Goal: Task Accomplishment & Management: Use online tool/utility

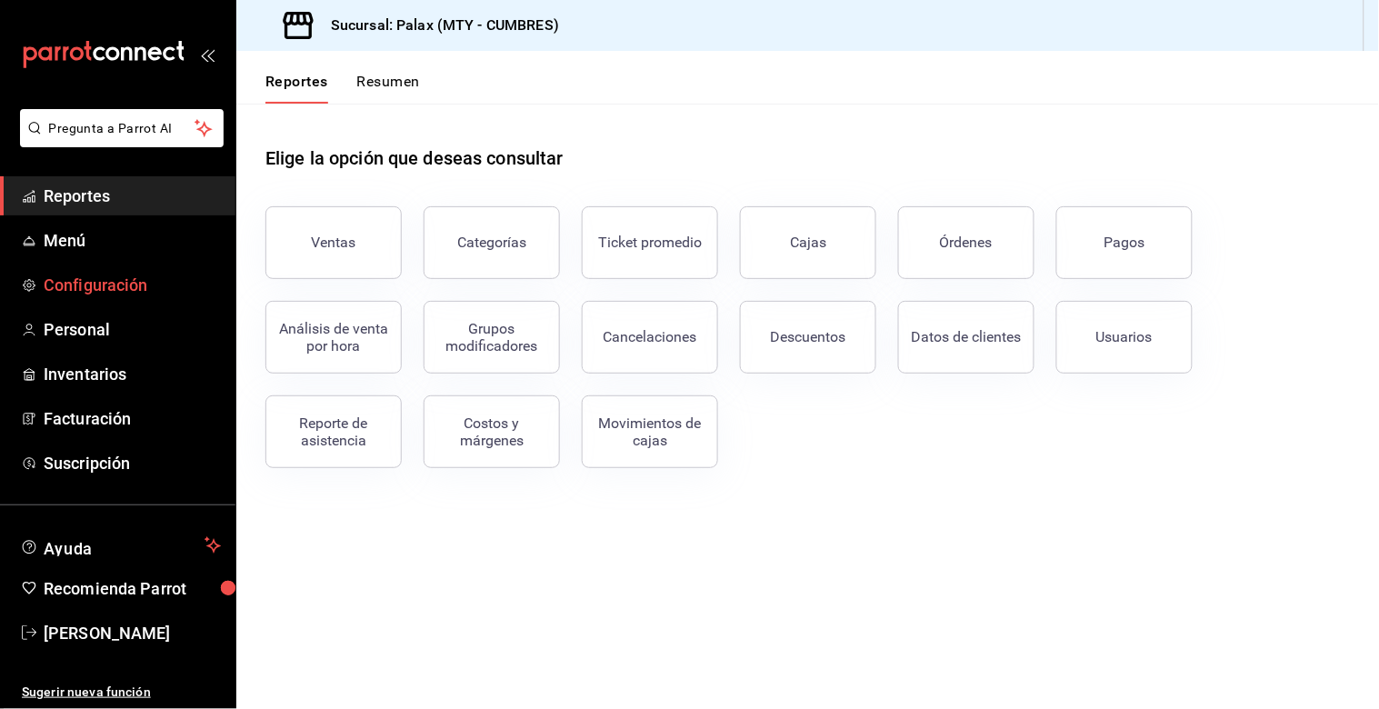
drag, startPoint x: 286, startPoint y: 237, endPoint x: 195, endPoint y: 270, distance: 96.6
click at [287, 238] on button "Ventas" at bounding box center [333, 242] width 136 height 73
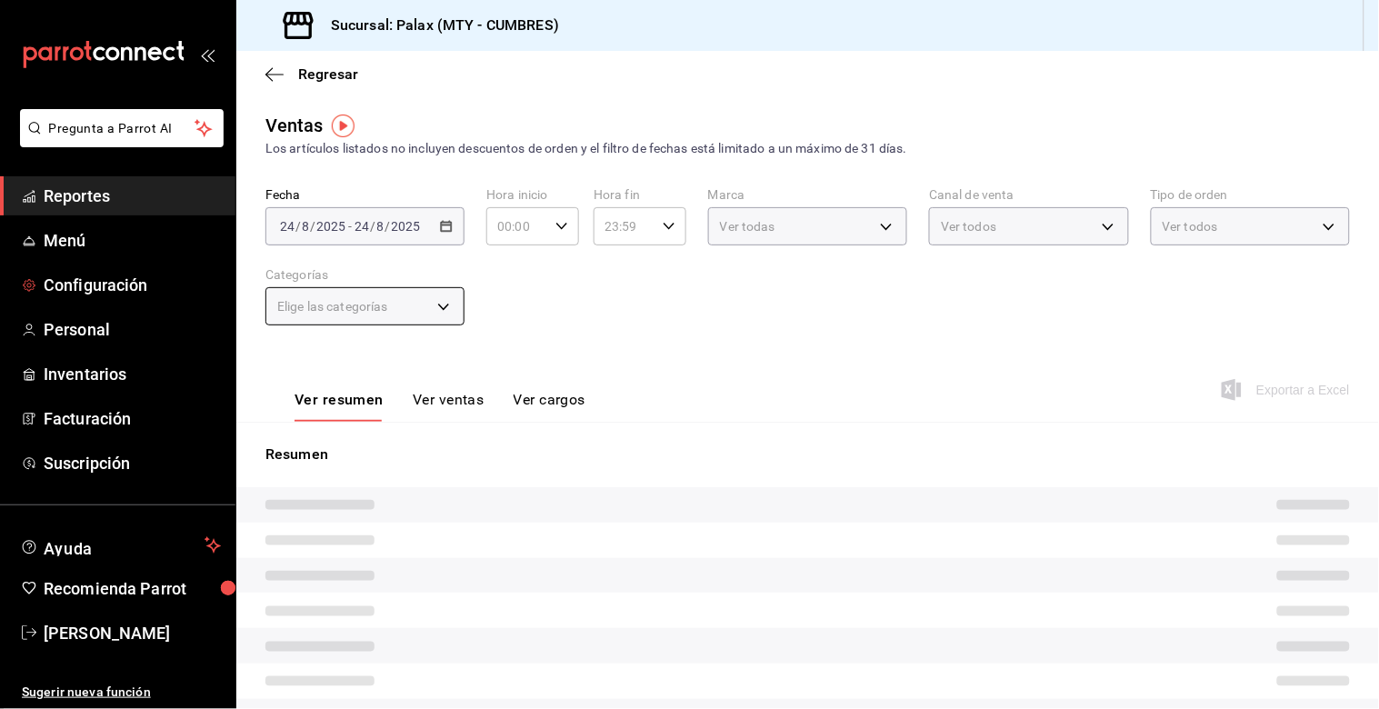
type input "07:00"
type input "15:00"
click at [88, 198] on span "Reportes" at bounding box center [132, 196] width 177 height 25
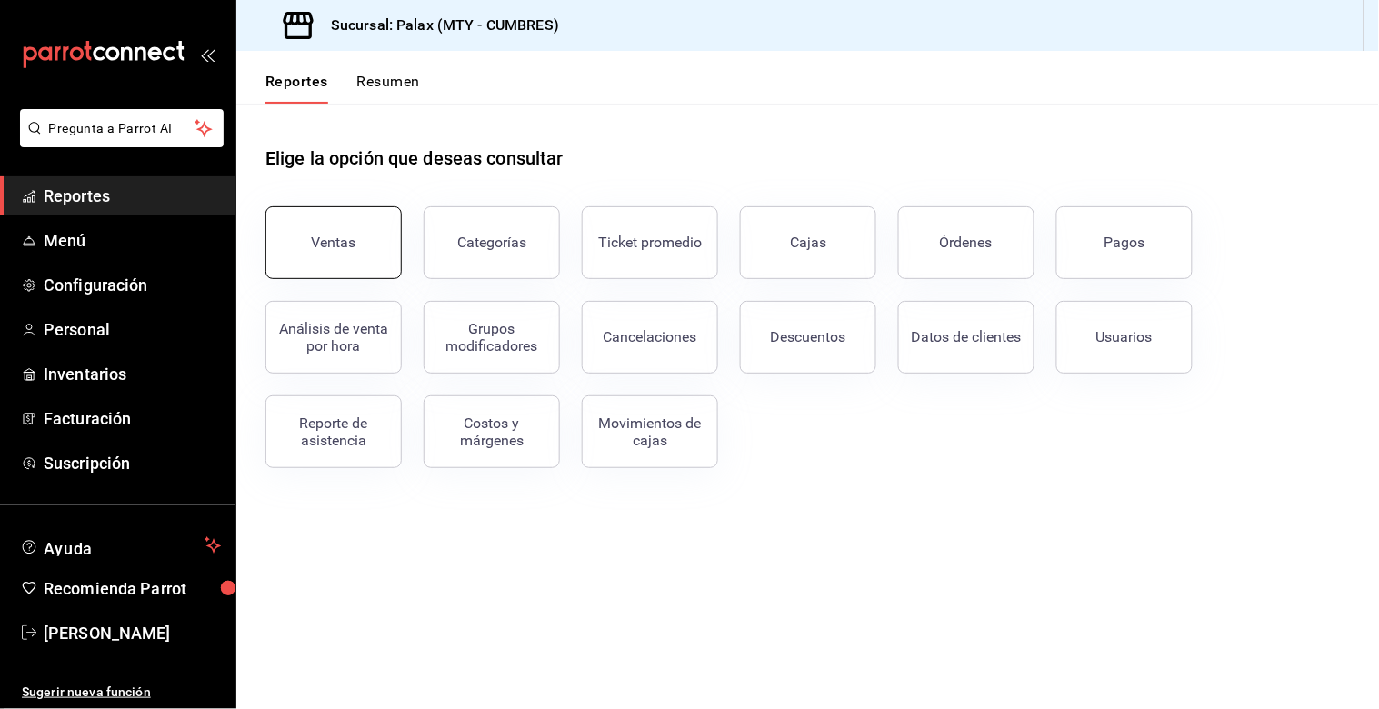
click at [376, 248] on button "Ventas" at bounding box center [333, 242] width 136 height 73
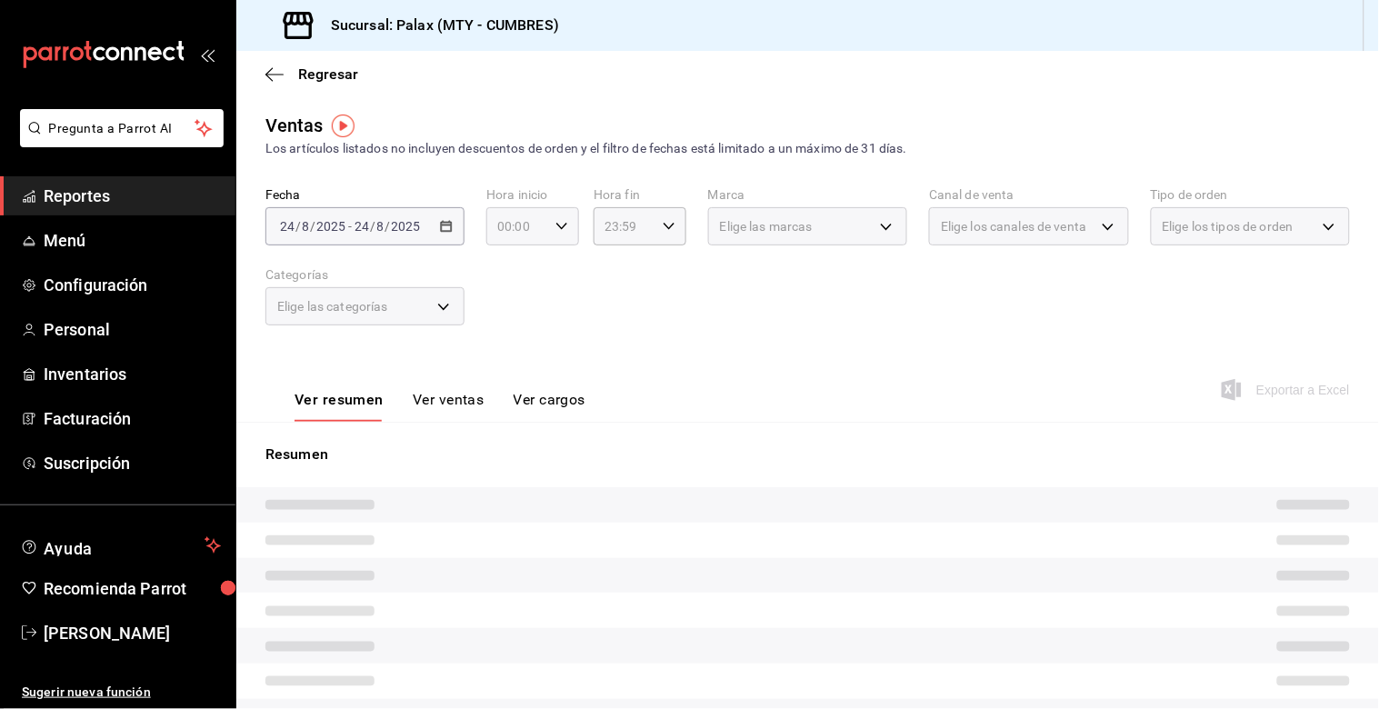
click at [557, 231] on icon "button" at bounding box center [562, 226] width 13 height 13
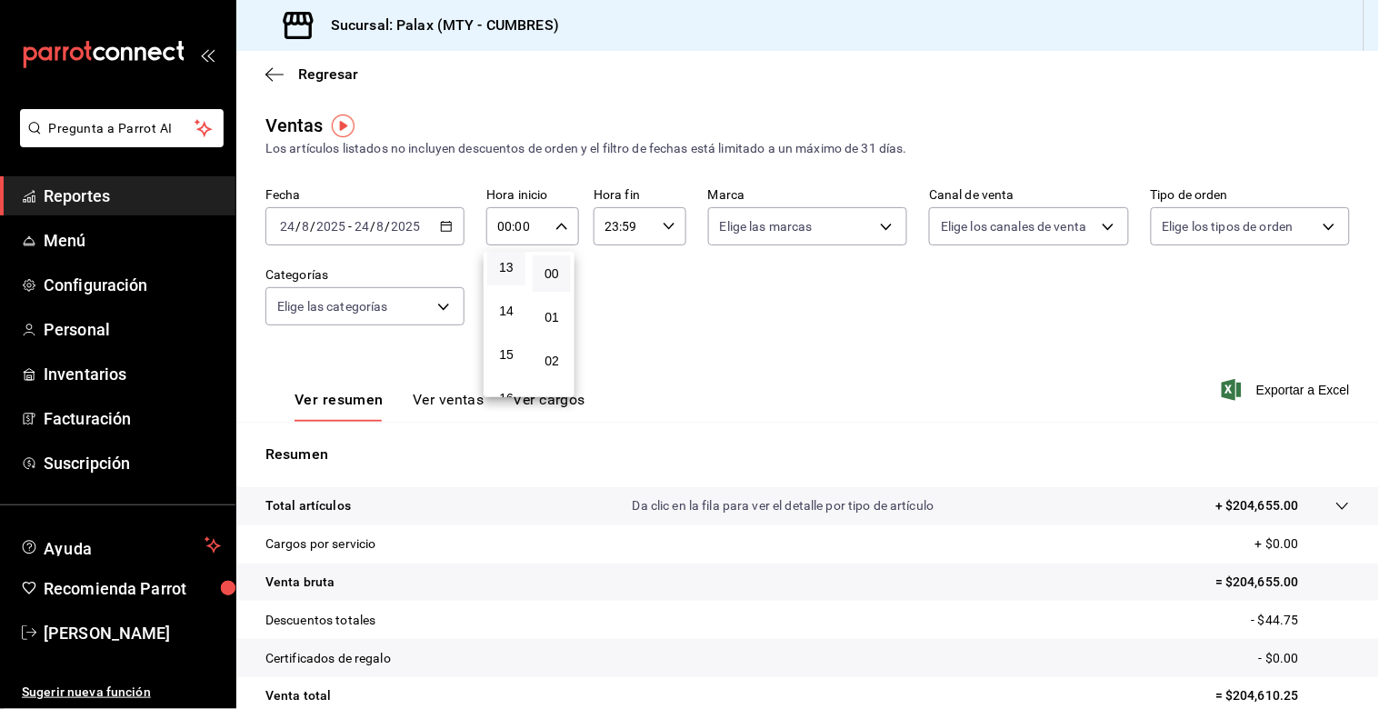
scroll to position [606, 0]
click at [496, 315] on button "15" at bounding box center [506, 323] width 38 height 36
type input "15:00"
drag, startPoint x: 689, startPoint y: 275, endPoint x: 676, endPoint y: 285, distance: 17.5
click at [686, 279] on div at bounding box center [689, 354] width 1379 height 709
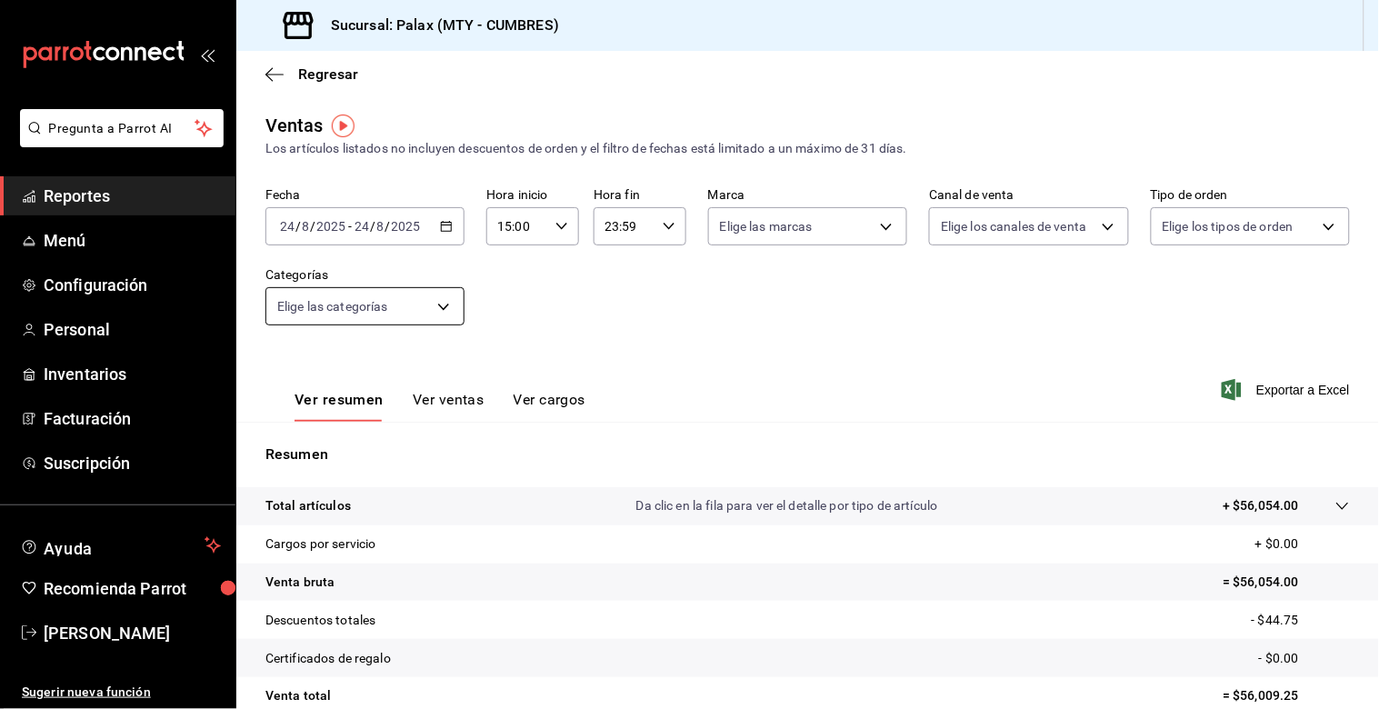
click at [452, 291] on body "Pregunta a Parrot AI Reportes Menú Configuración Personal Inventarios Facturaci…" at bounding box center [689, 354] width 1379 height 709
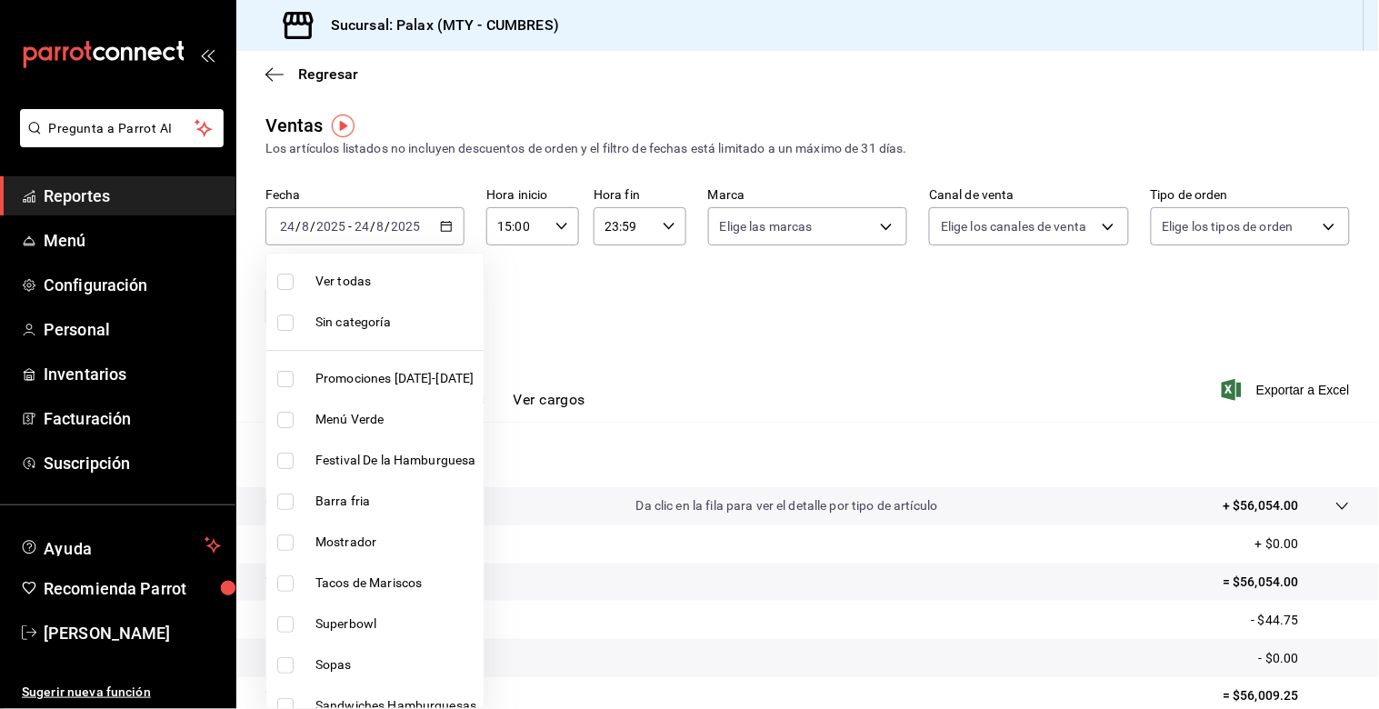
click at [285, 546] on input "checkbox" at bounding box center [285, 543] width 16 height 16
checkbox input "true"
type input "f2dae4ce-bbab-4ca5-92d1-59dc07dbf672"
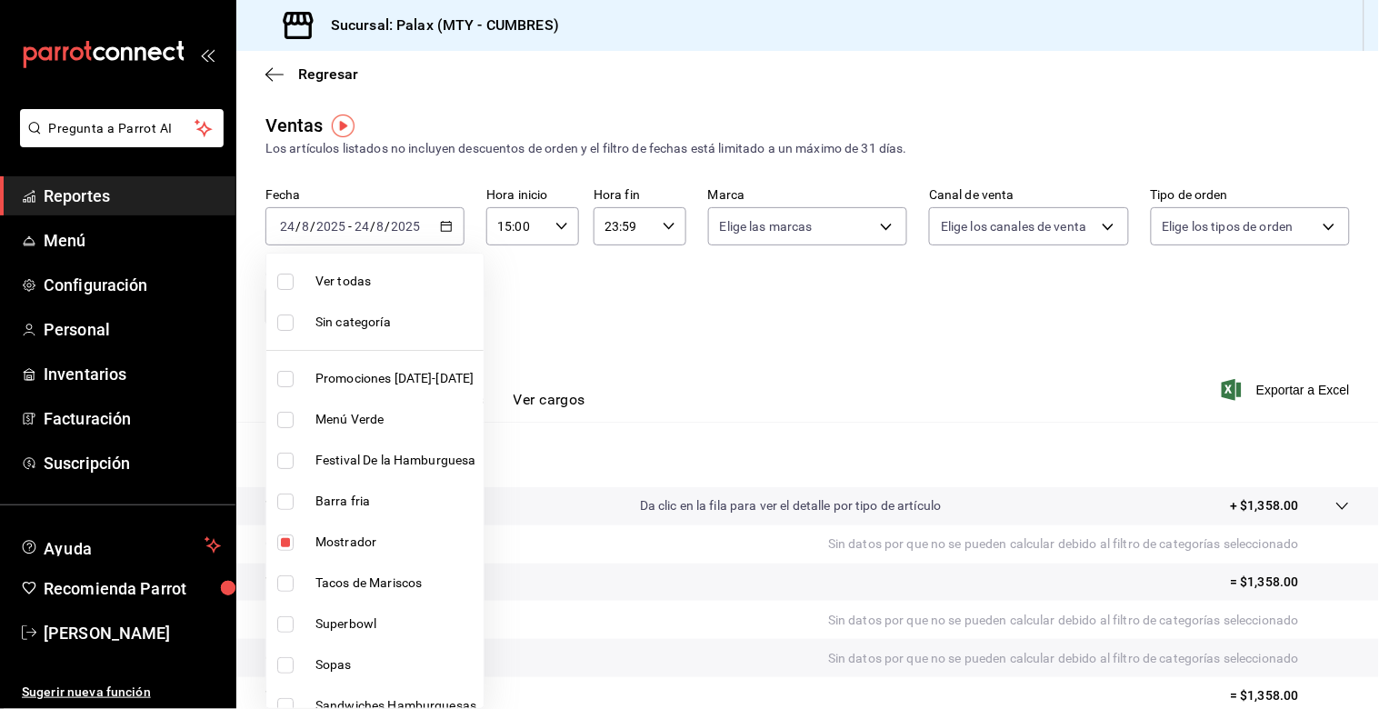
drag, startPoint x: 1047, startPoint y: 406, endPoint x: 939, endPoint y: 377, distance: 111.8
click at [1043, 405] on div at bounding box center [689, 354] width 1379 height 709
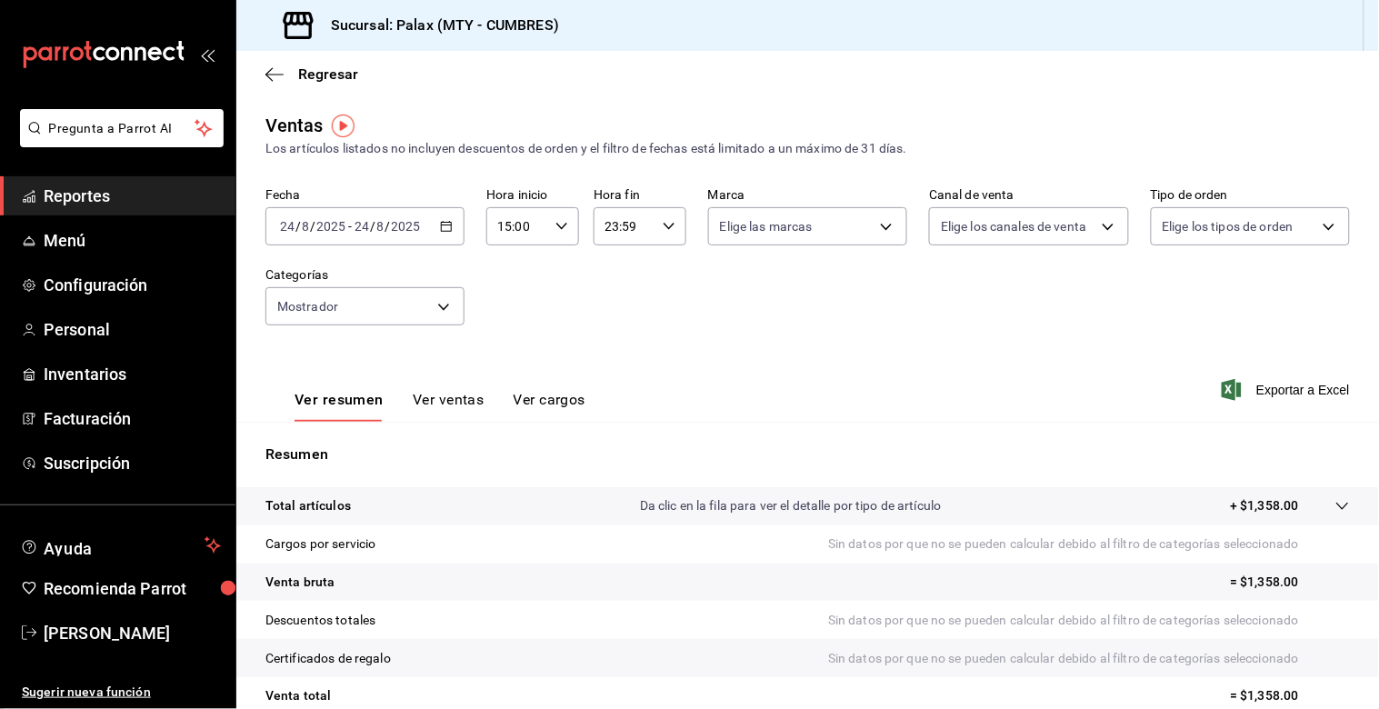
click at [450, 398] on button "Ver ventas" at bounding box center [449, 406] width 72 height 31
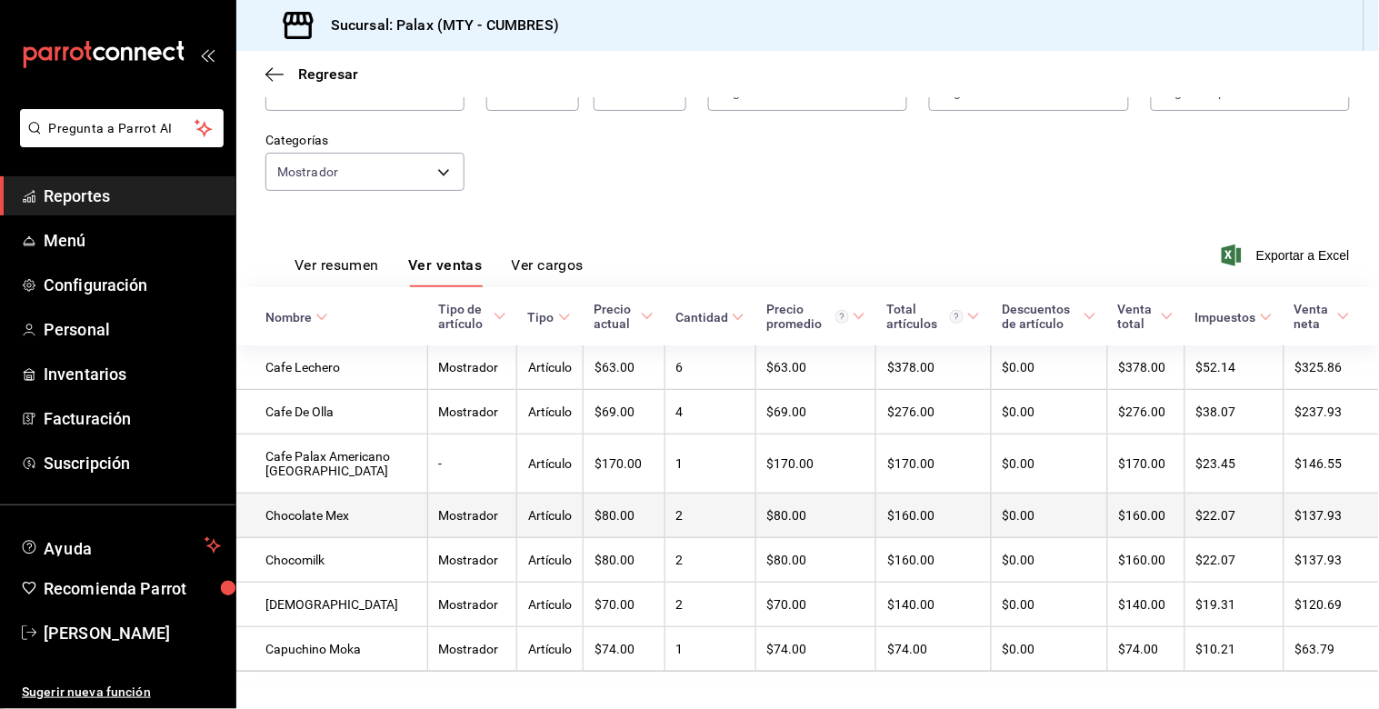
scroll to position [185, 0]
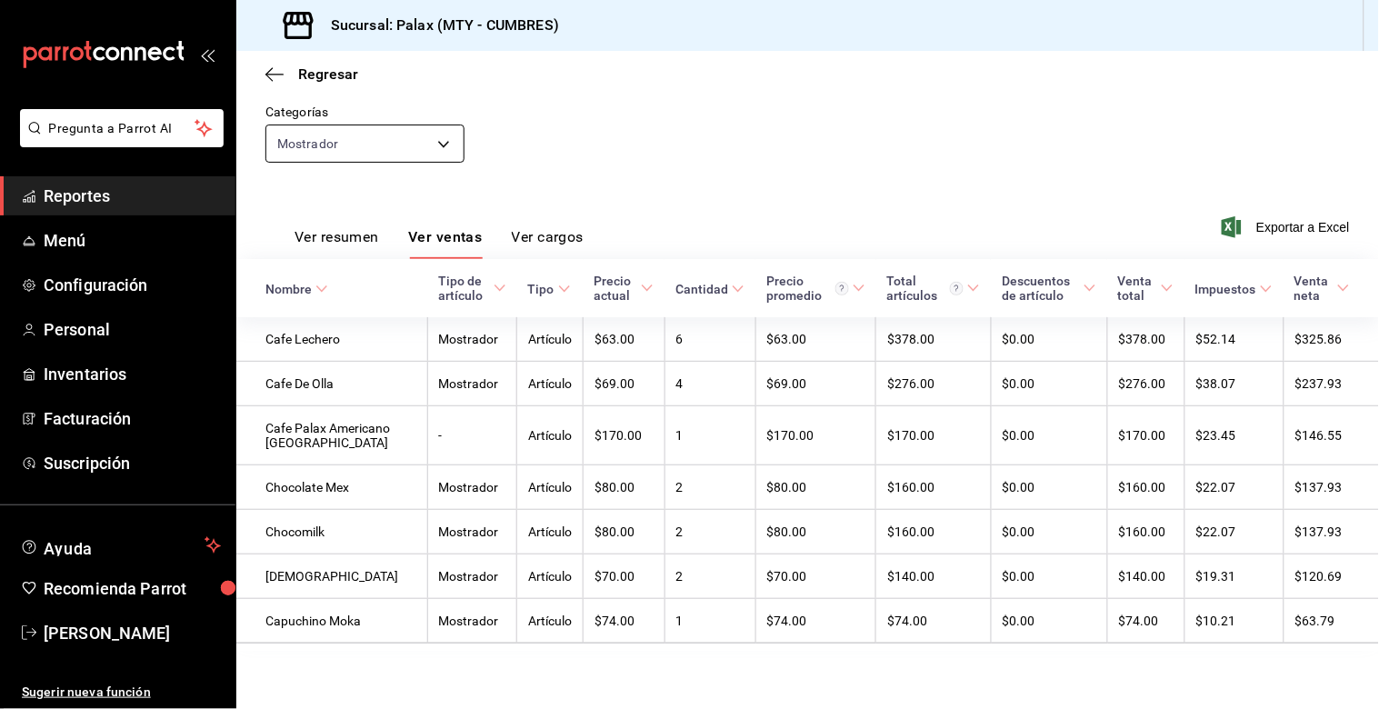
click at [422, 142] on body "Pregunta a Parrot AI Reportes Menú Configuración Personal Inventarios Facturaci…" at bounding box center [689, 354] width 1379 height 709
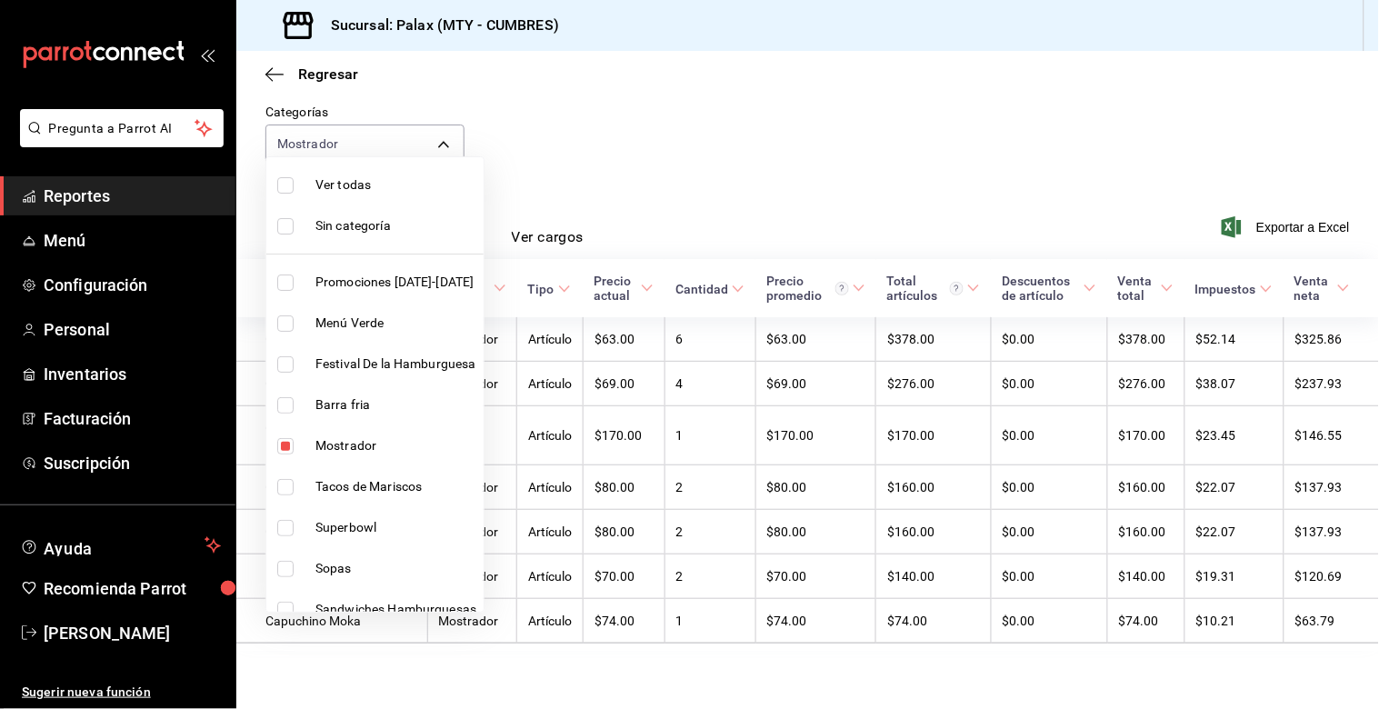
click at [289, 440] on input "checkbox" at bounding box center [285, 446] width 16 height 16
checkbox input "false"
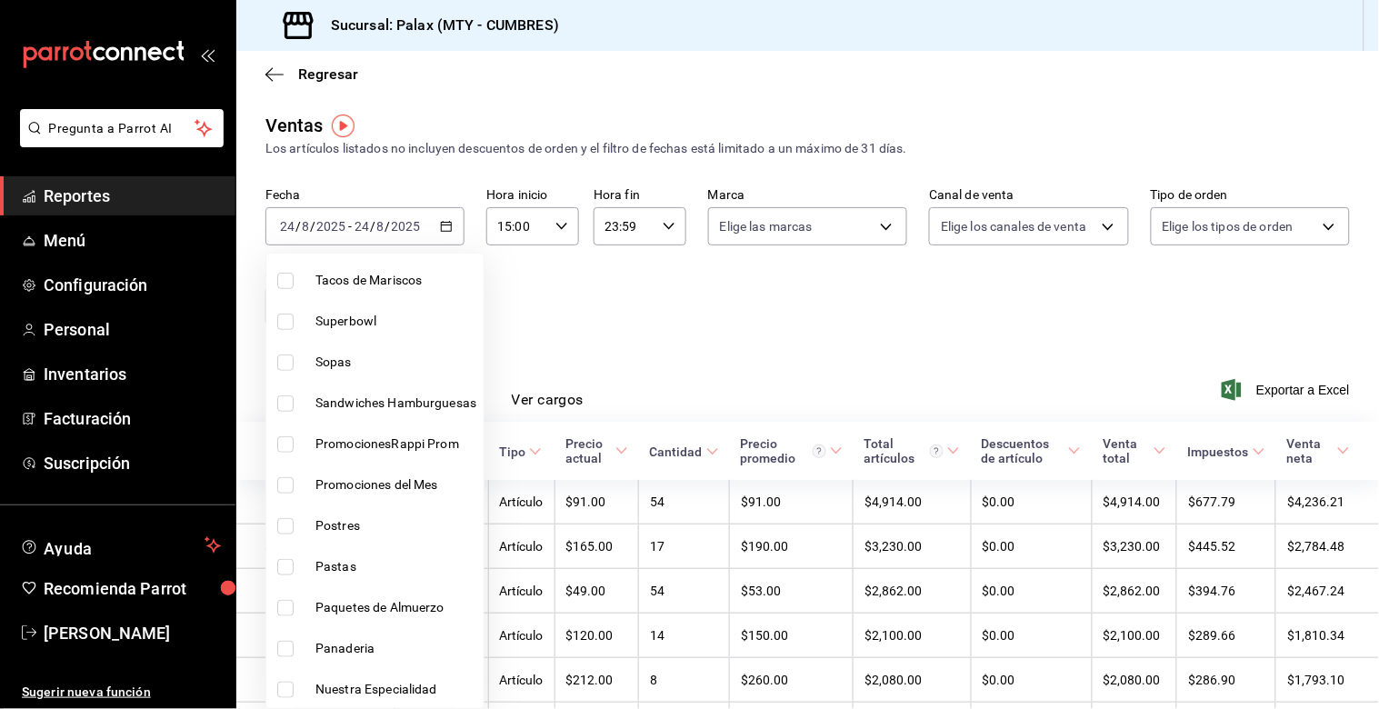
scroll to position [404, 0]
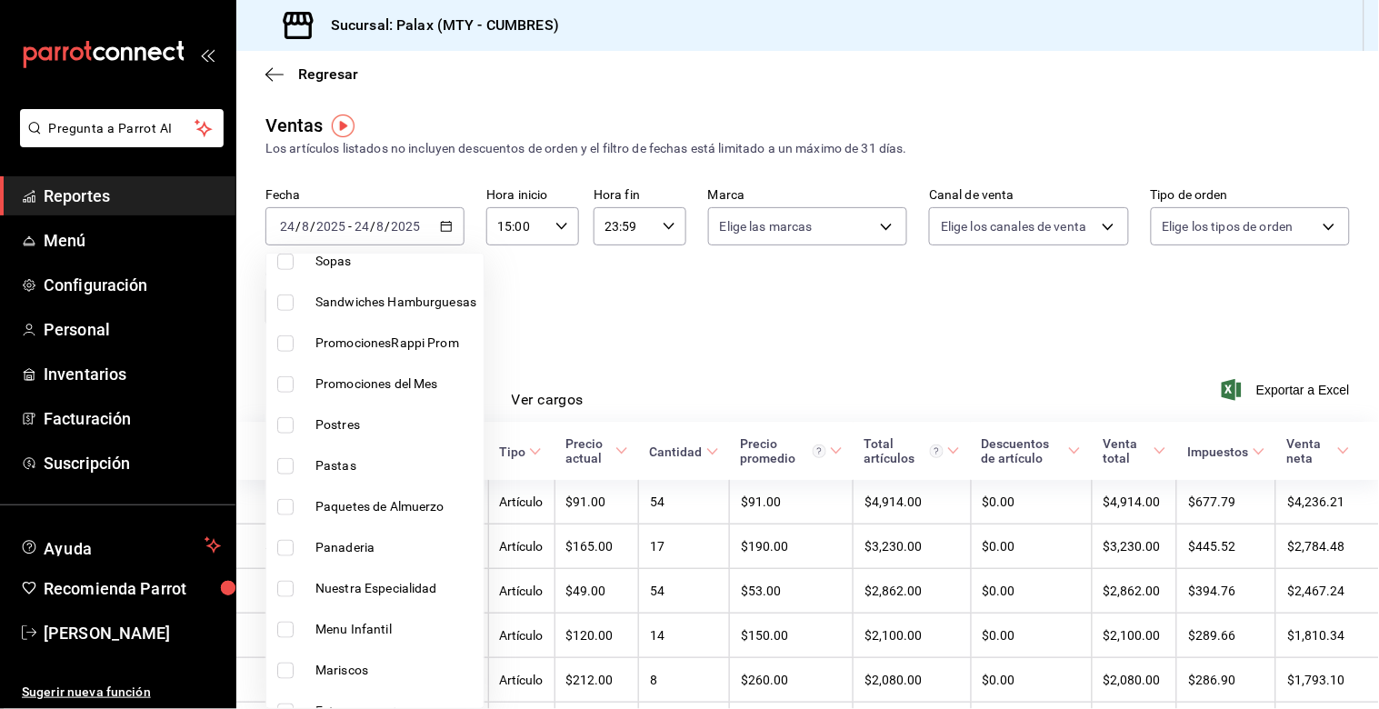
click at [291, 432] on li "Postres" at bounding box center [374, 425] width 217 height 41
type input "6970ed2c-64d9-4fee-a1ac-8fe23c7e63ab"
checkbox input "true"
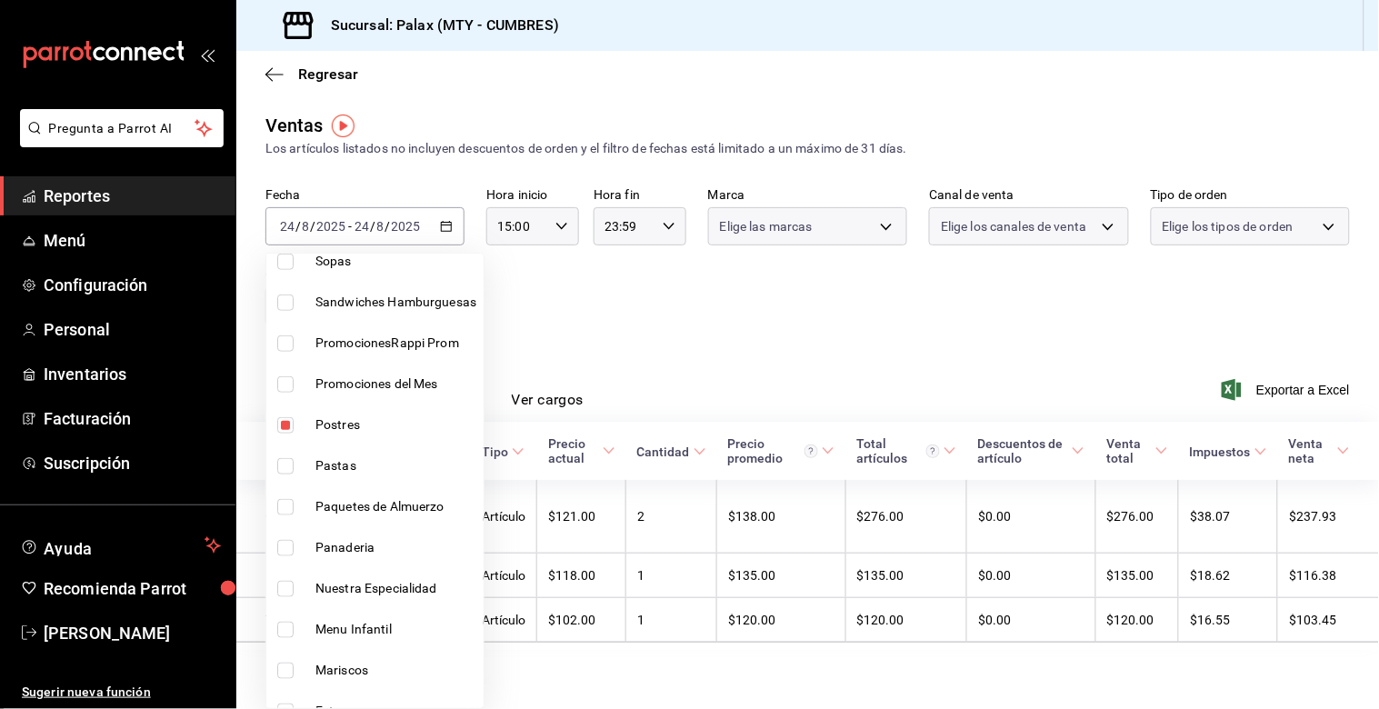
scroll to position [505, 0]
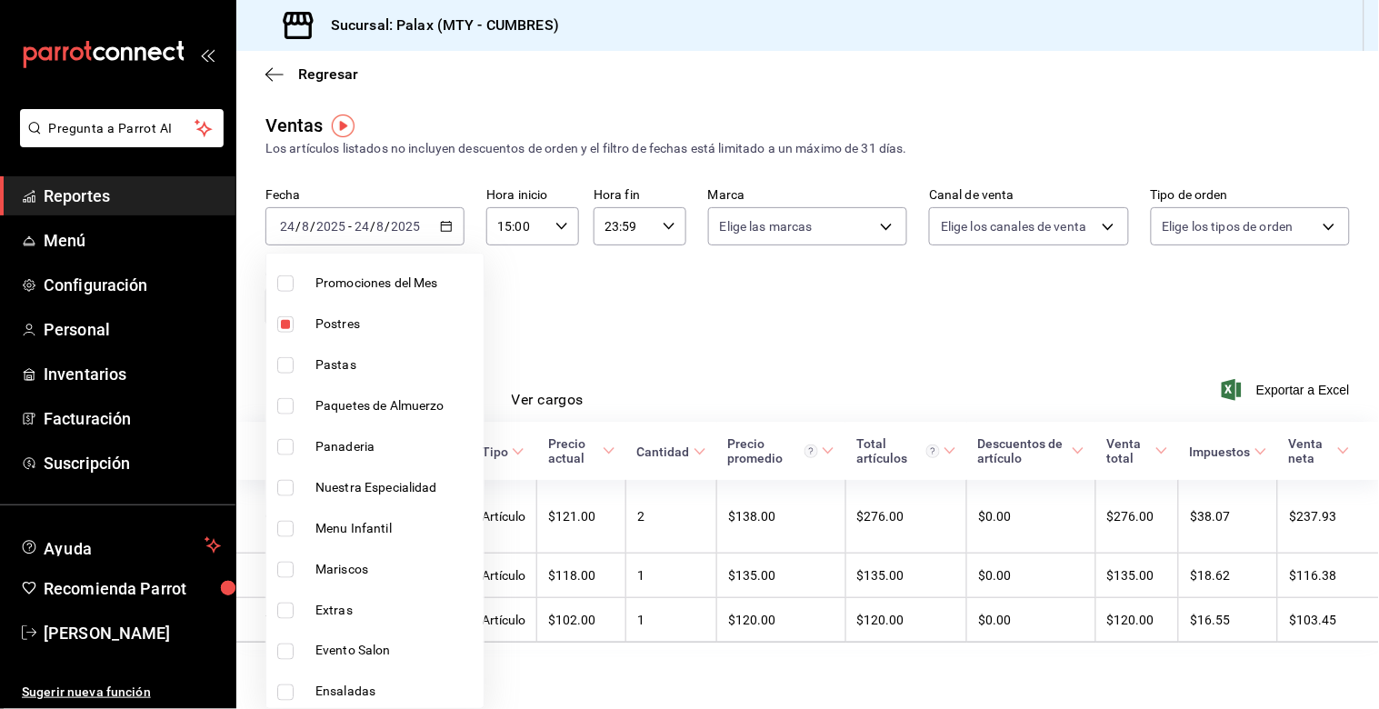
click at [305, 448] on li "Panaderia" at bounding box center [374, 446] width 217 height 41
type input "6970ed2c-64d9-4fee-a1ac-8fe23c7e63ab,c1857e69-1263-4738-8070-fa69687f0395"
checkbox input "true"
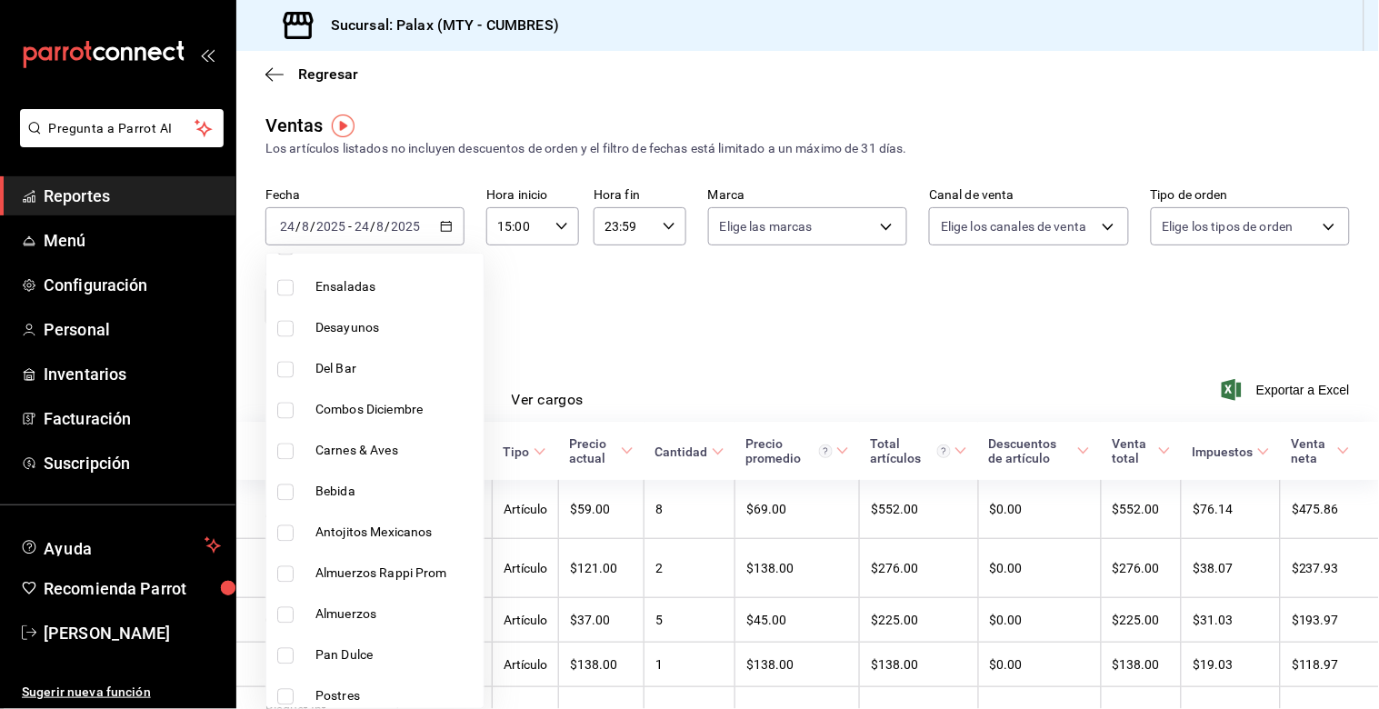
scroll to position [1111, 0]
click at [288, 455] on input "checkbox" at bounding box center [285, 454] width 16 height 16
checkbox input "true"
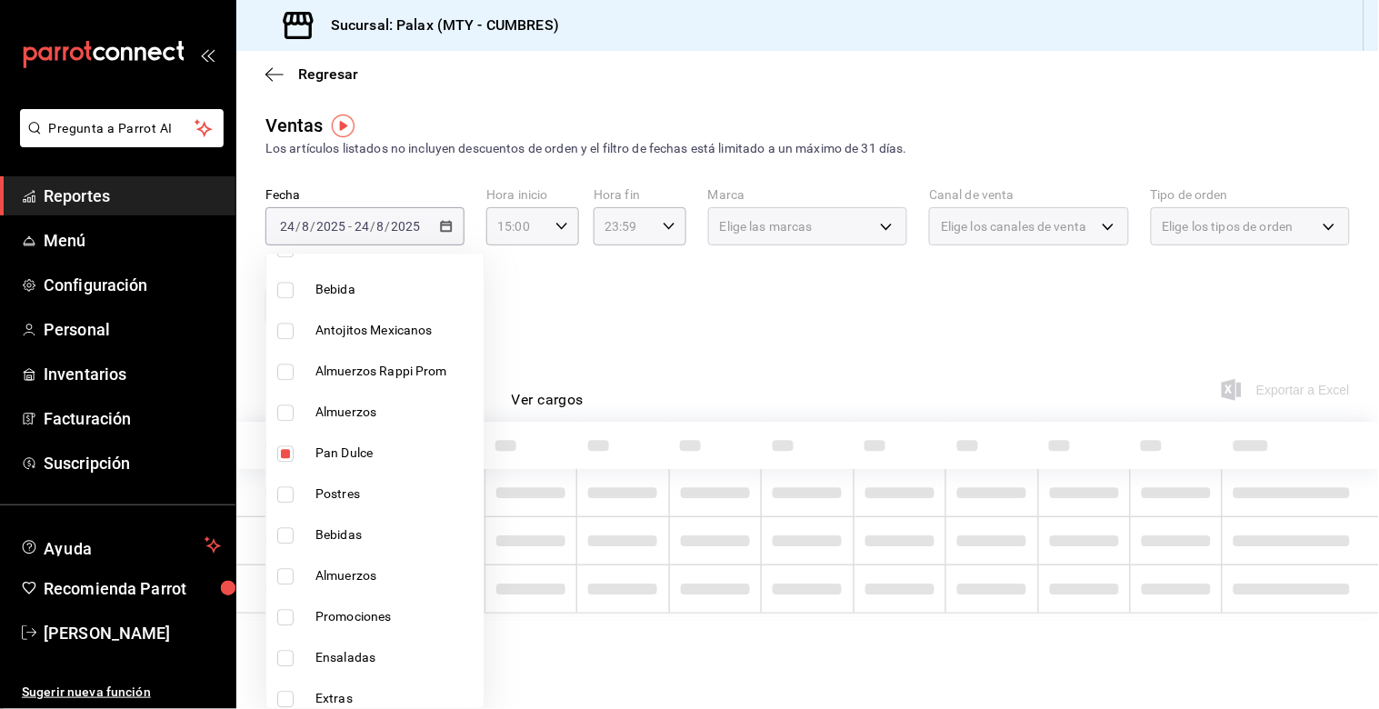
click at [287, 478] on li "Postres" at bounding box center [374, 495] width 217 height 41
type input "6970ed2c-64d9-4fee-a1ac-8fe23c7e63ab,c1857e69-1263-4738-8070-fa69687f0395,28c1a…"
checkbox input "true"
click at [816, 355] on div at bounding box center [689, 354] width 1379 height 709
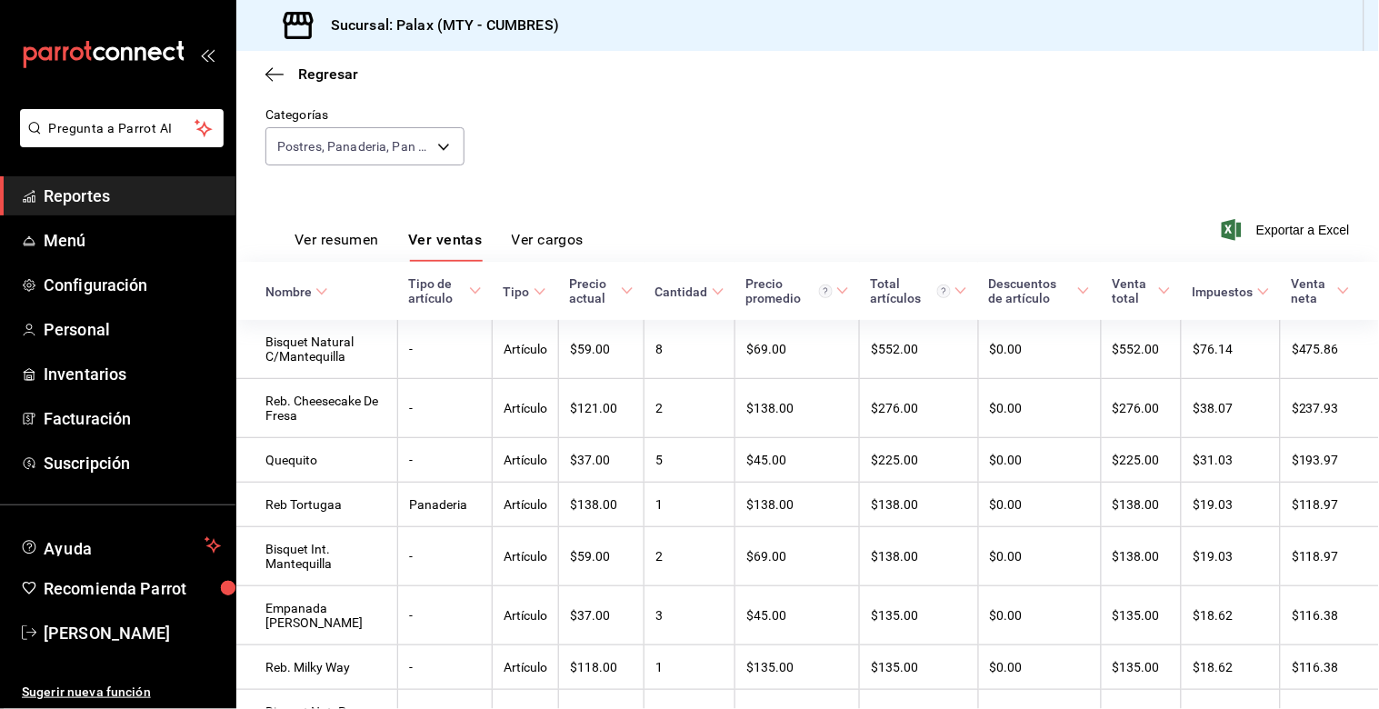
scroll to position [125, 0]
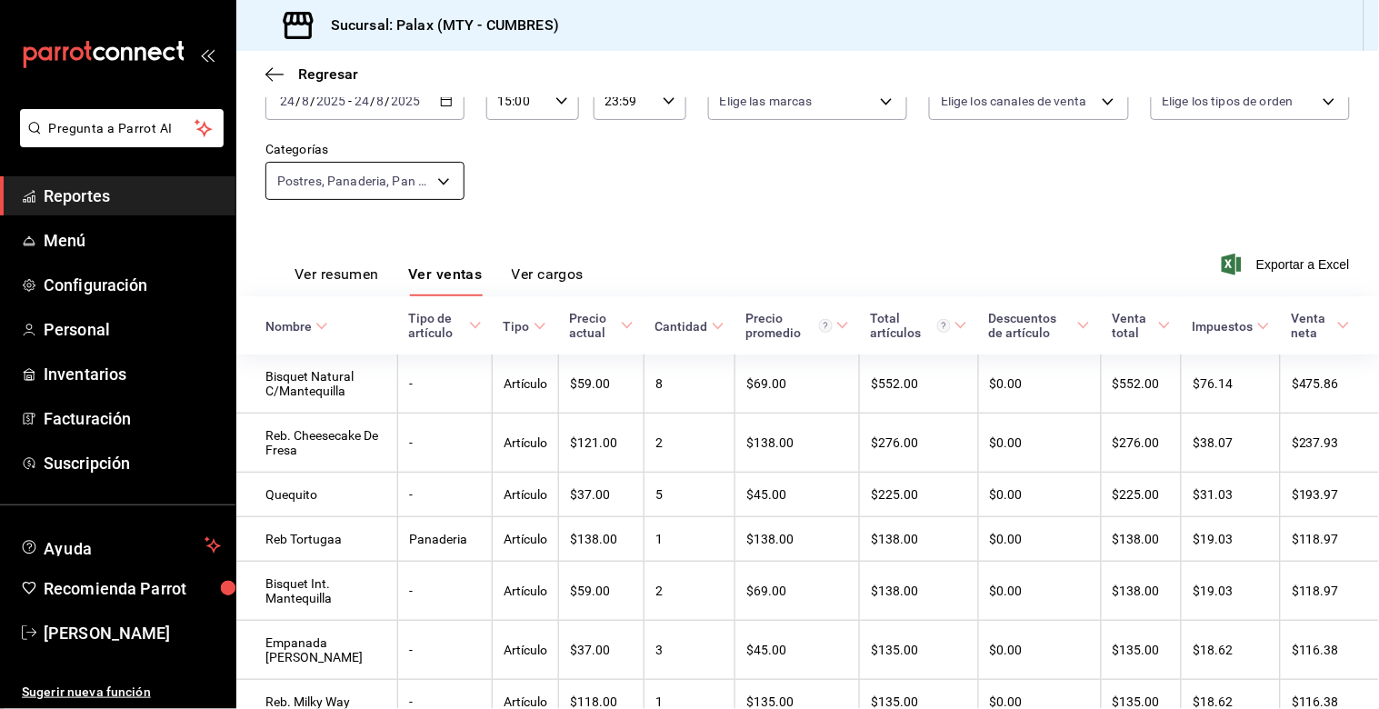
click at [419, 191] on body "Pregunta a Parrot AI Reportes Menú Configuración Personal Inventarios Facturaci…" at bounding box center [689, 354] width 1379 height 709
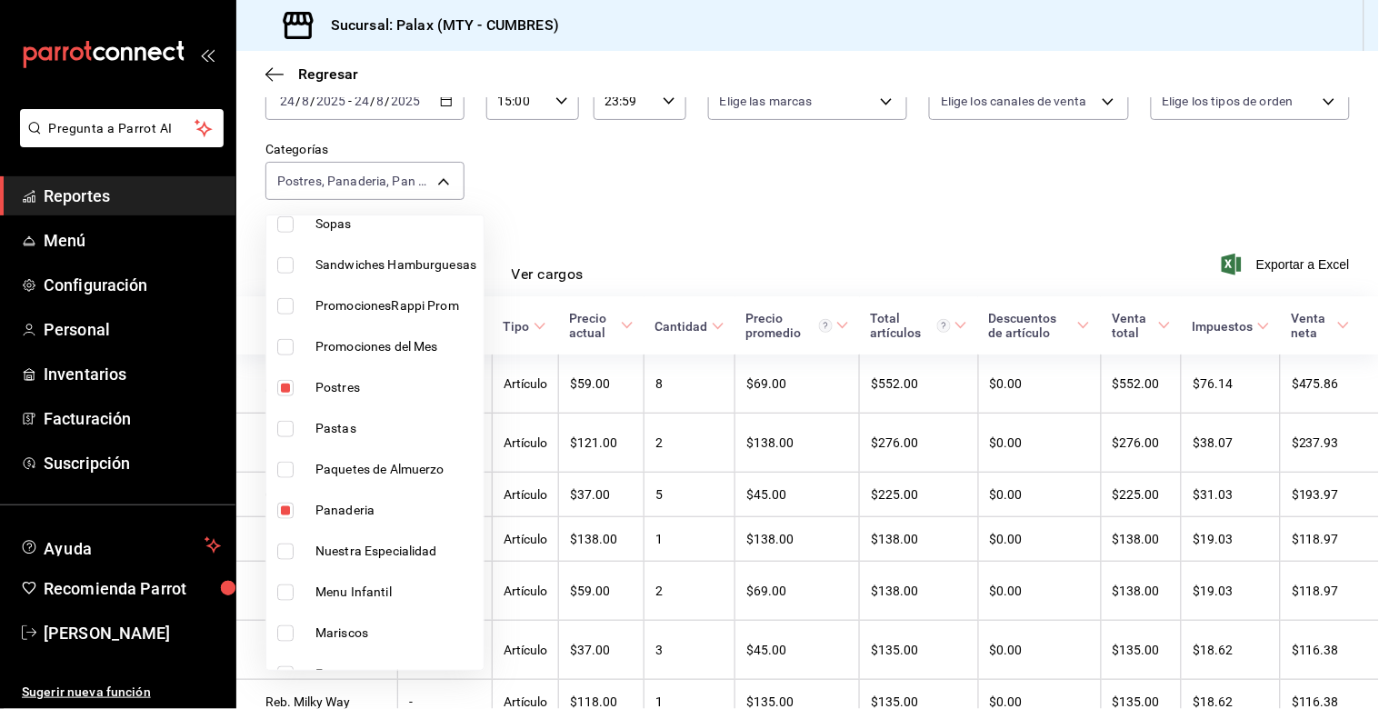
scroll to position [404, 0]
click at [285, 386] on input "checkbox" at bounding box center [285, 387] width 16 height 16
checkbox input "false"
type input "c1857e69-1263-4738-8070-fa69687f0395,28c1a667-0fd6-4a26-94c0-8b3e49d7bdba,f0b9e…"
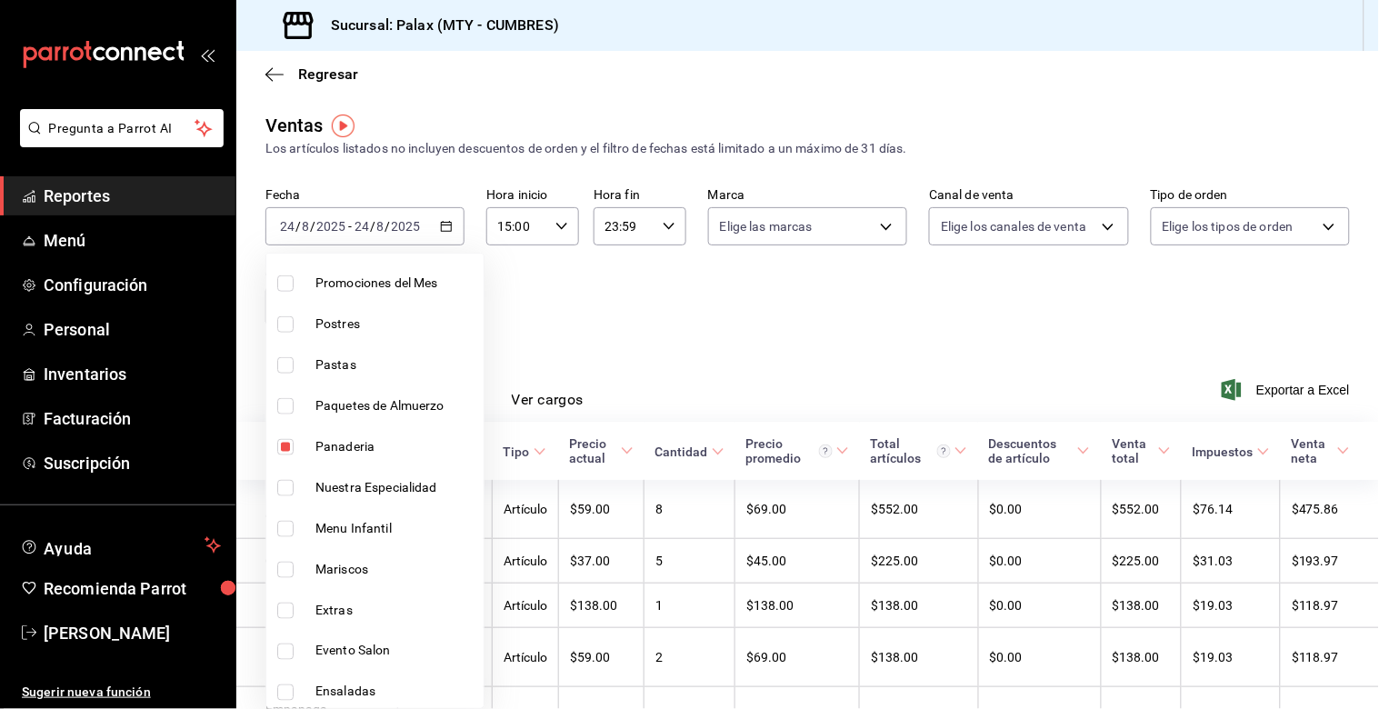
scroll to position [606, 0]
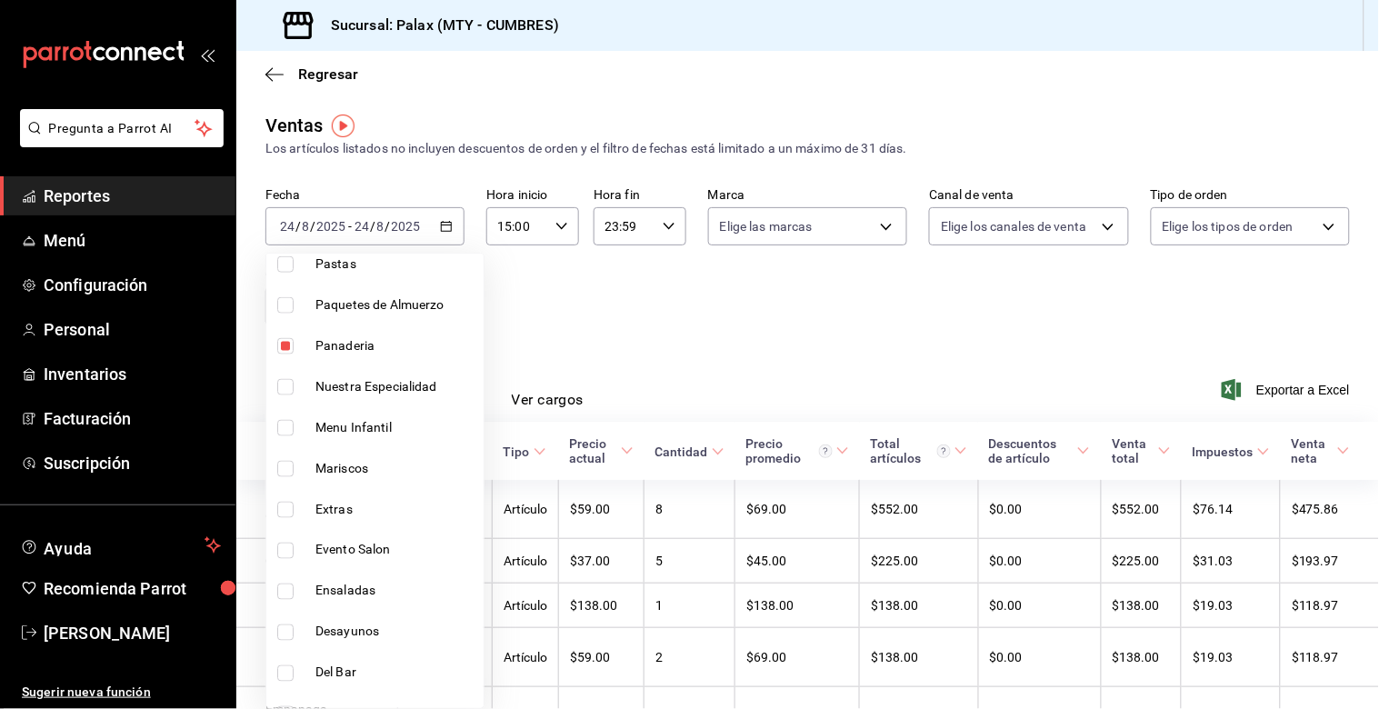
click at [280, 343] on input "checkbox" at bounding box center [285, 346] width 16 height 16
checkbox input "false"
type input "28c1a667-0fd6-4a26-94c0-8b3e49d7bdba,f0b9eaa6-d632-40ae-aa09-0bcae4e471a3"
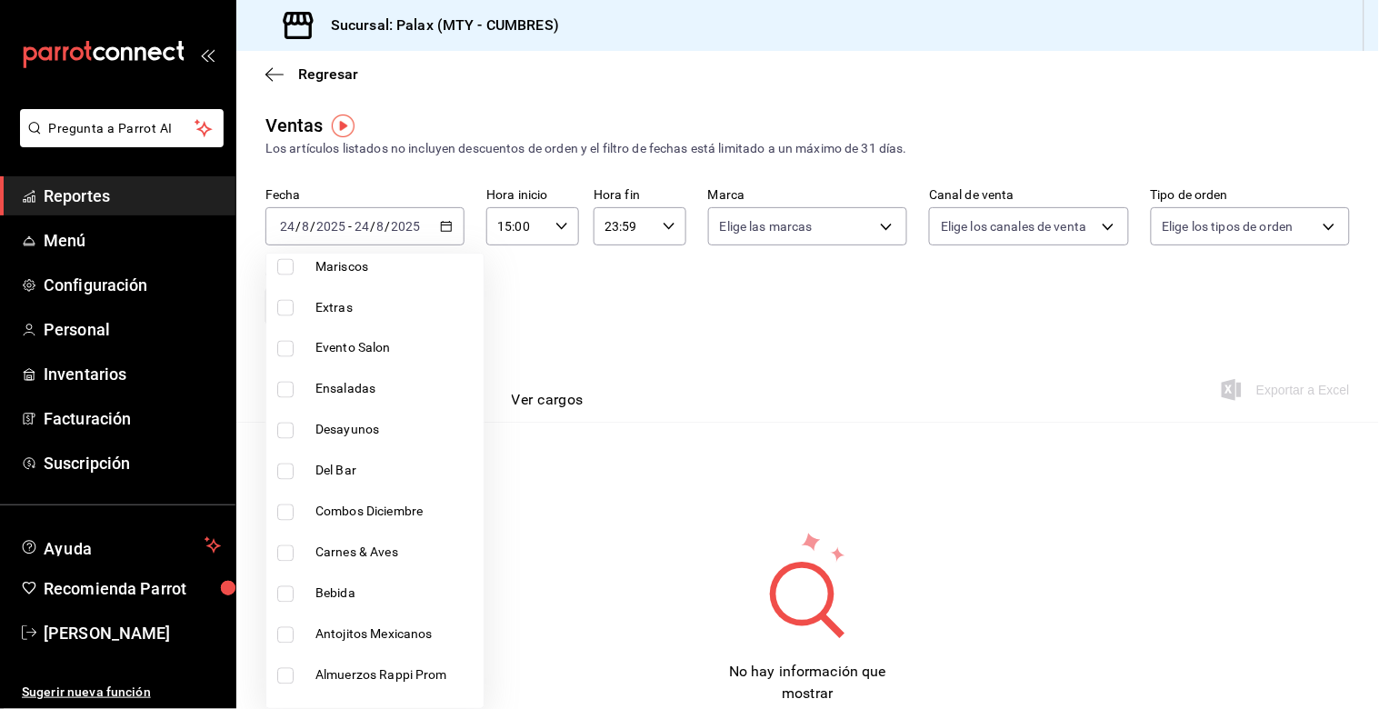
scroll to position [1010, 0]
click at [284, 271] on input "checkbox" at bounding box center [285, 269] width 16 height 16
checkbox input "true"
type input "28c1a667-0fd6-4a26-94c0-8b3e49d7bdba,f0b9eaa6-d632-40ae-aa09-0bcae4e471a3,5041f…"
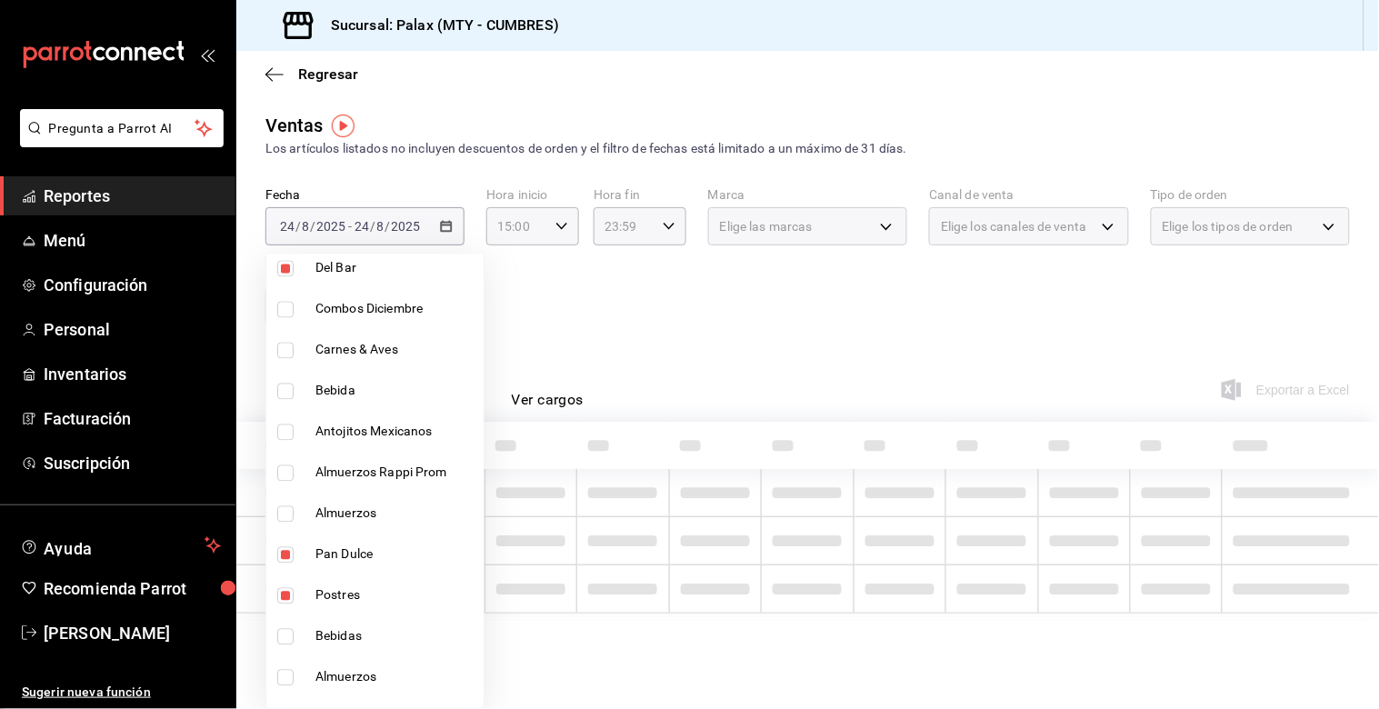
click at [277, 396] on input "checkbox" at bounding box center [285, 392] width 16 height 16
checkbox input "true"
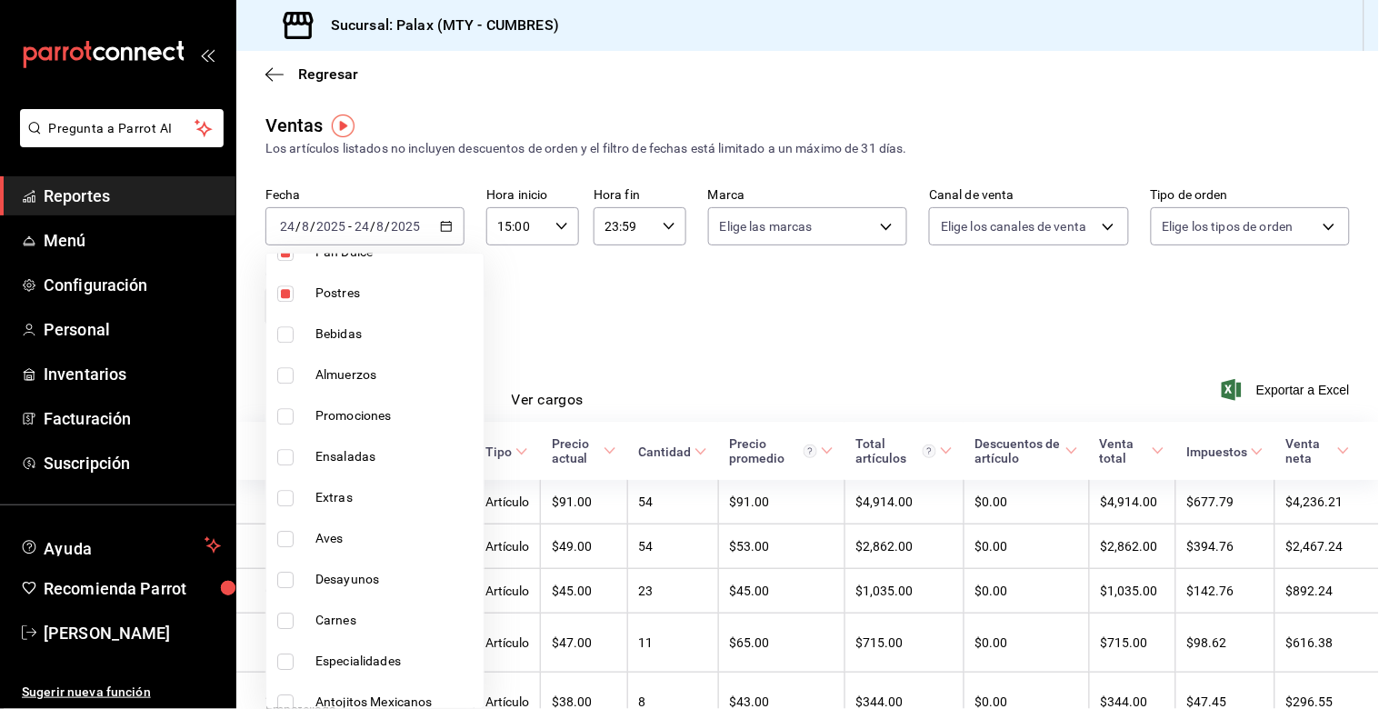
scroll to position [1212, 0]
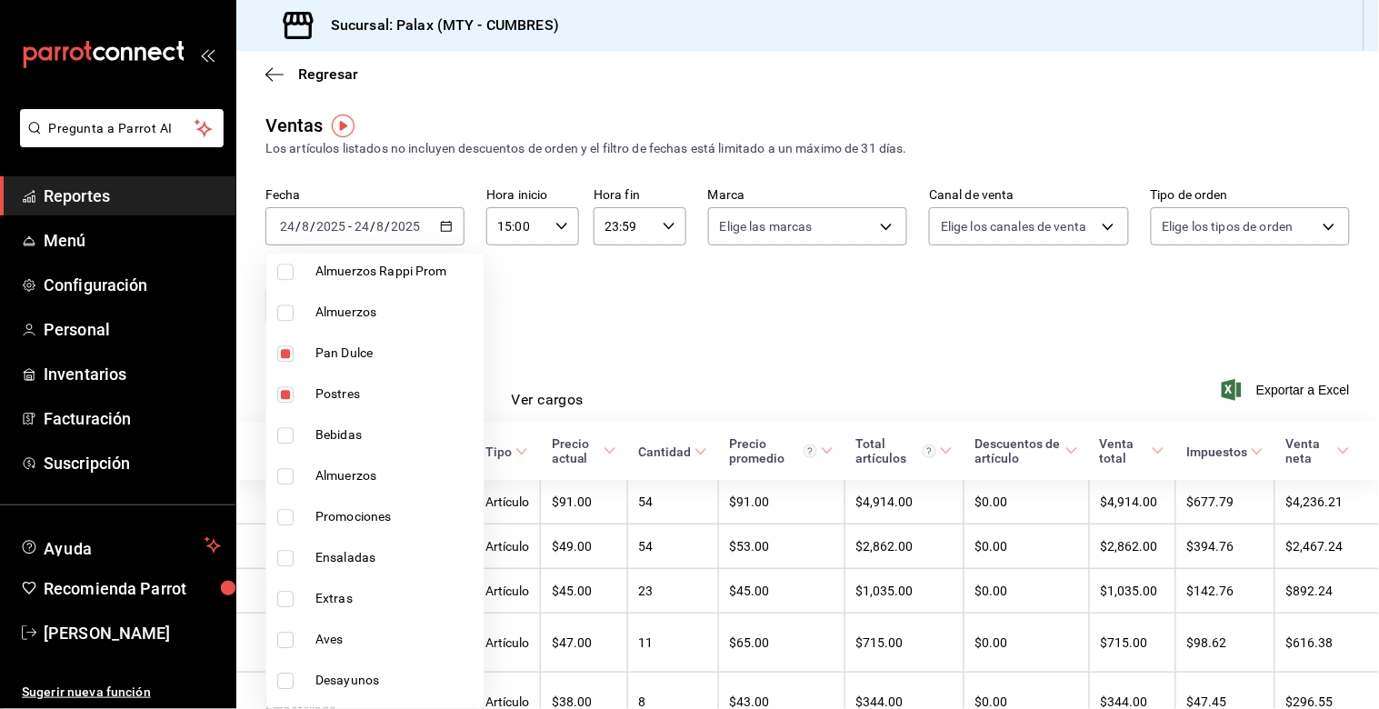
click at [284, 364] on li "Pan Dulce" at bounding box center [374, 353] width 217 height 41
type input "f0b9eaa6-d632-40ae-aa09-0bcae4e471a3,5041f980-30f3-428d-be8c-286edc227efb,41ed9…"
checkbox input "false"
click at [285, 392] on input "checkbox" at bounding box center [285, 394] width 16 height 16
checkbox input "false"
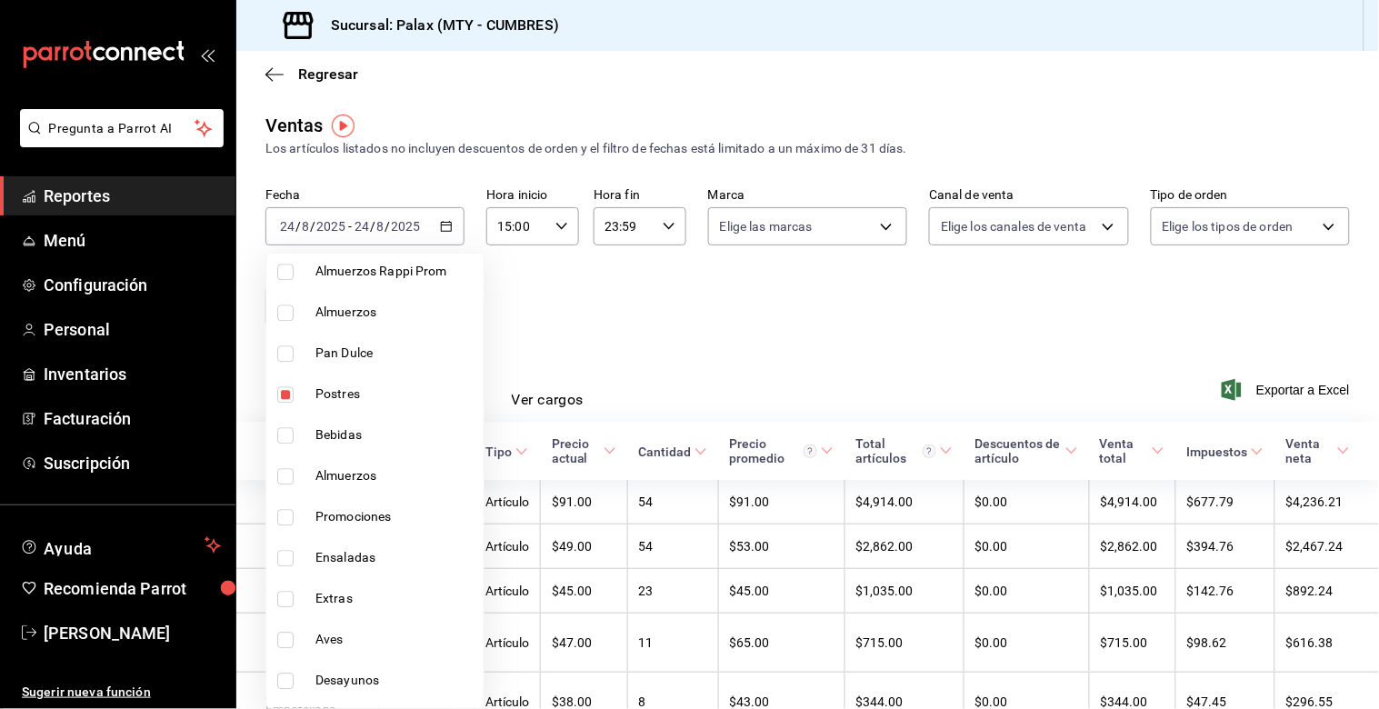
type input "5041f980-30f3-428d-be8c-286edc227efb,41ed9666-a182-4a37-8e0e-cc37feaa0168"
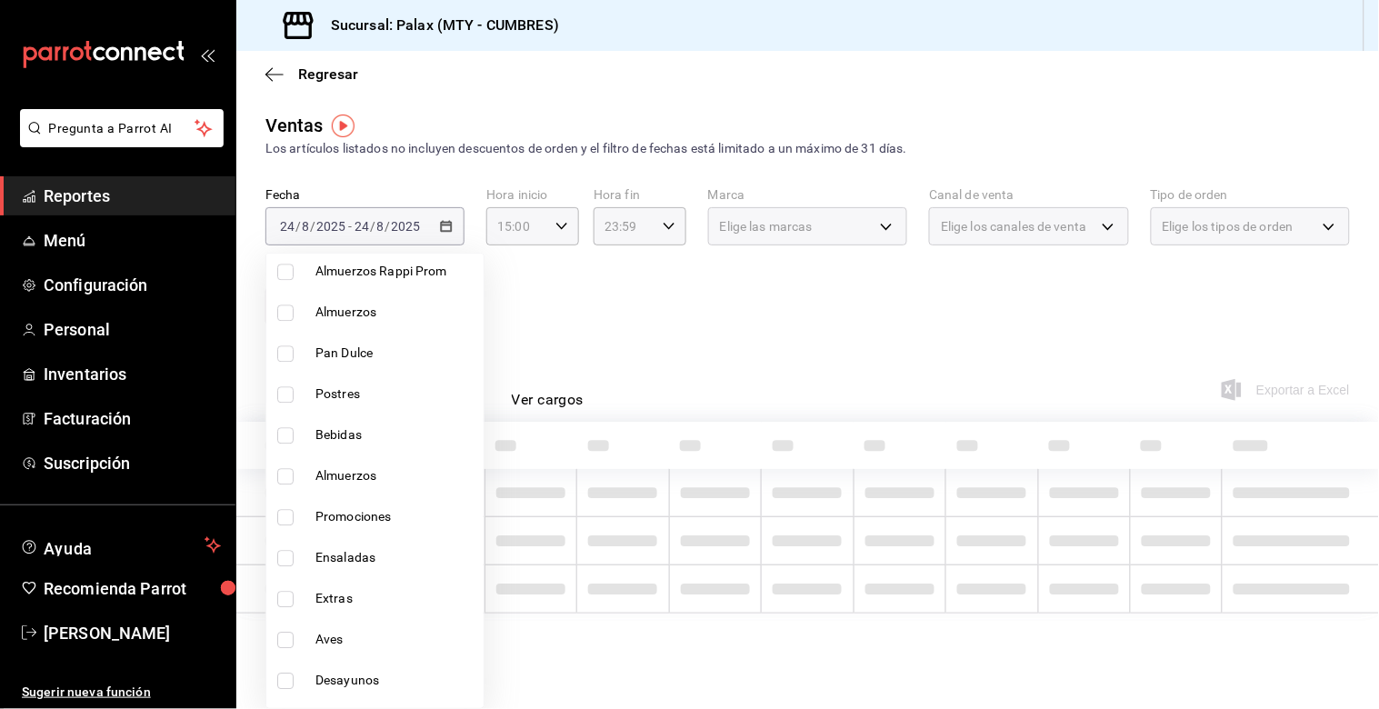
click at [294, 428] on label at bounding box center [289, 435] width 24 height 16
click at [294, 428] on input "checkbox" at bounding box center [285, 435] width 16 height 16
checkbox input "false"
type input "5041f980-30f3-428d-be8c-286edc227efb,41ed9666-a182-4a37-8e0e-cc37feaa0168"
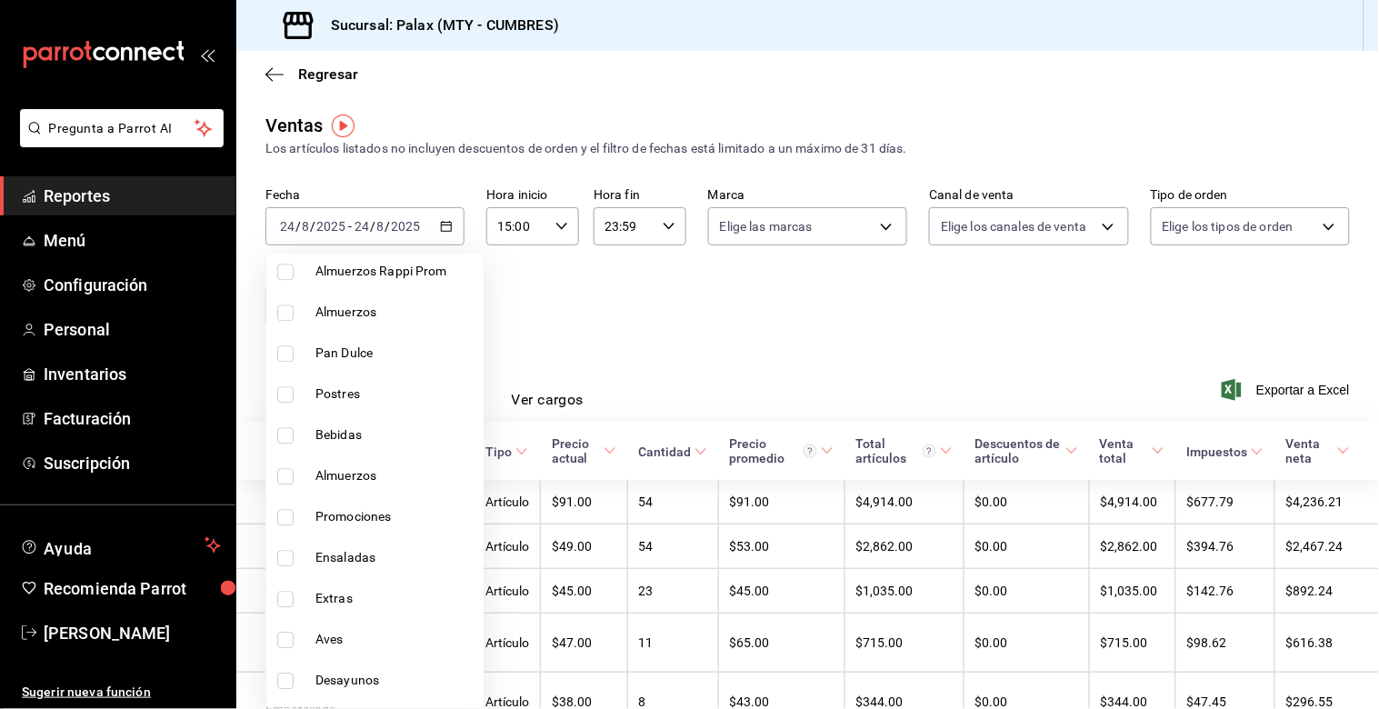
click at [283, 437] on input "checkbox" at bounding box center [285, 435] width 16 height 16
checkbox input "true"
type input "5041f980-30f3-428d-be8c-286edc227efb,41ed9666-a182-4a37-8e0e-cc37feaa0168,0d339…"
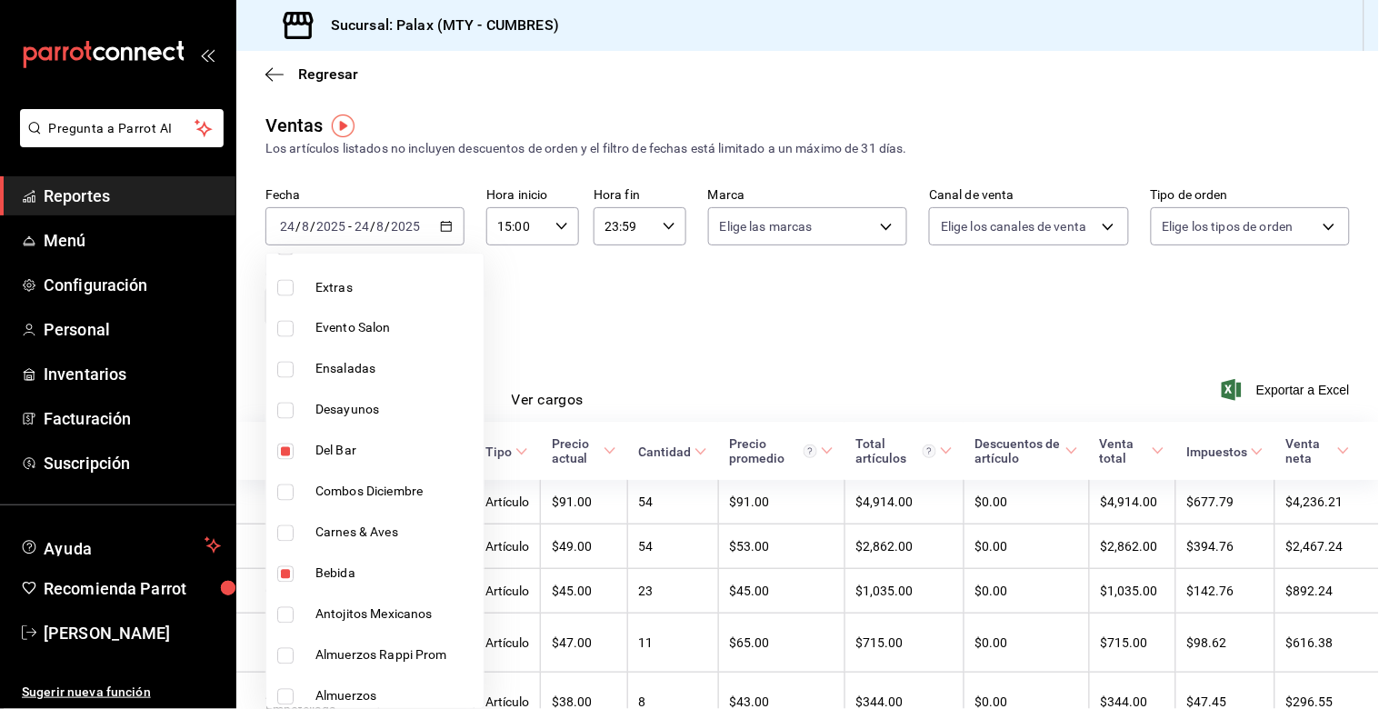
scroll to position [820, 0]
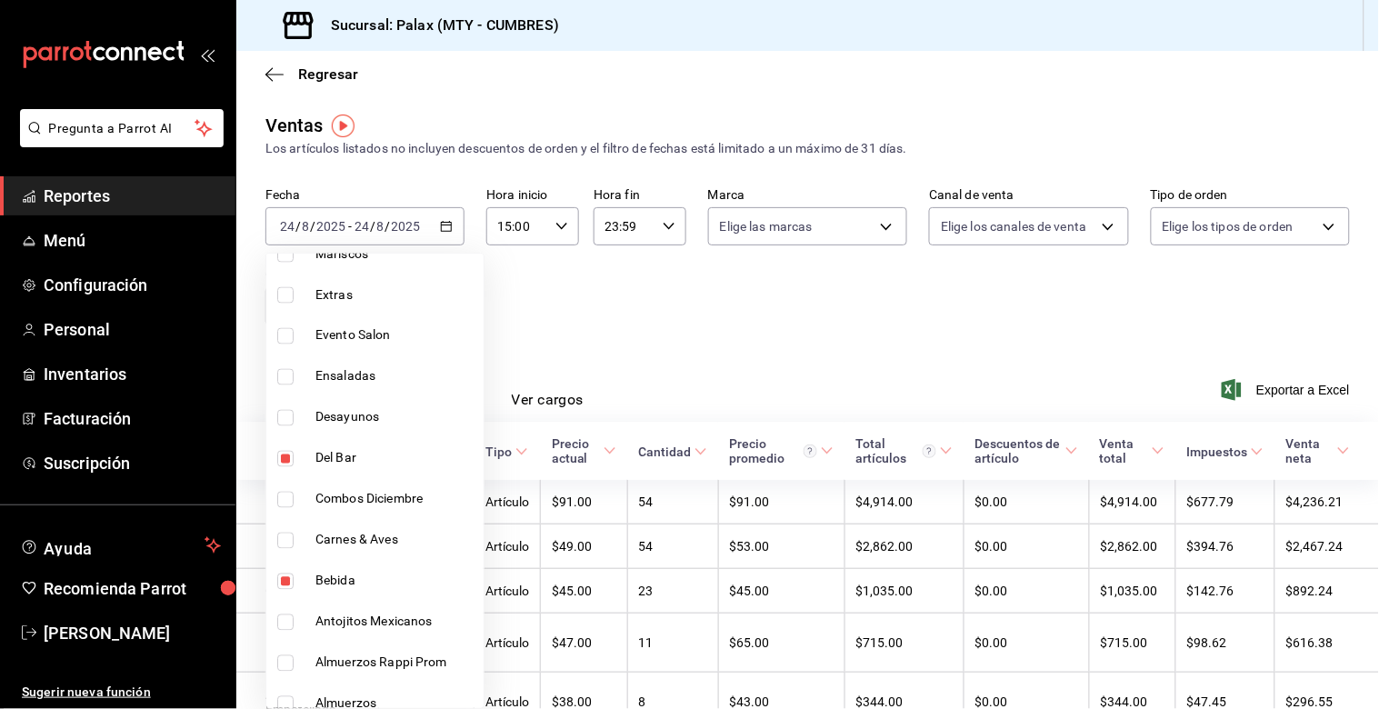
drag, startPoint x: 853, startPoint y: 298, endPoint x: 816, endPoint y: 304, distance: 37.7
click at [840, 301] on div at bounding box center [689, 354] width 1379 height 709
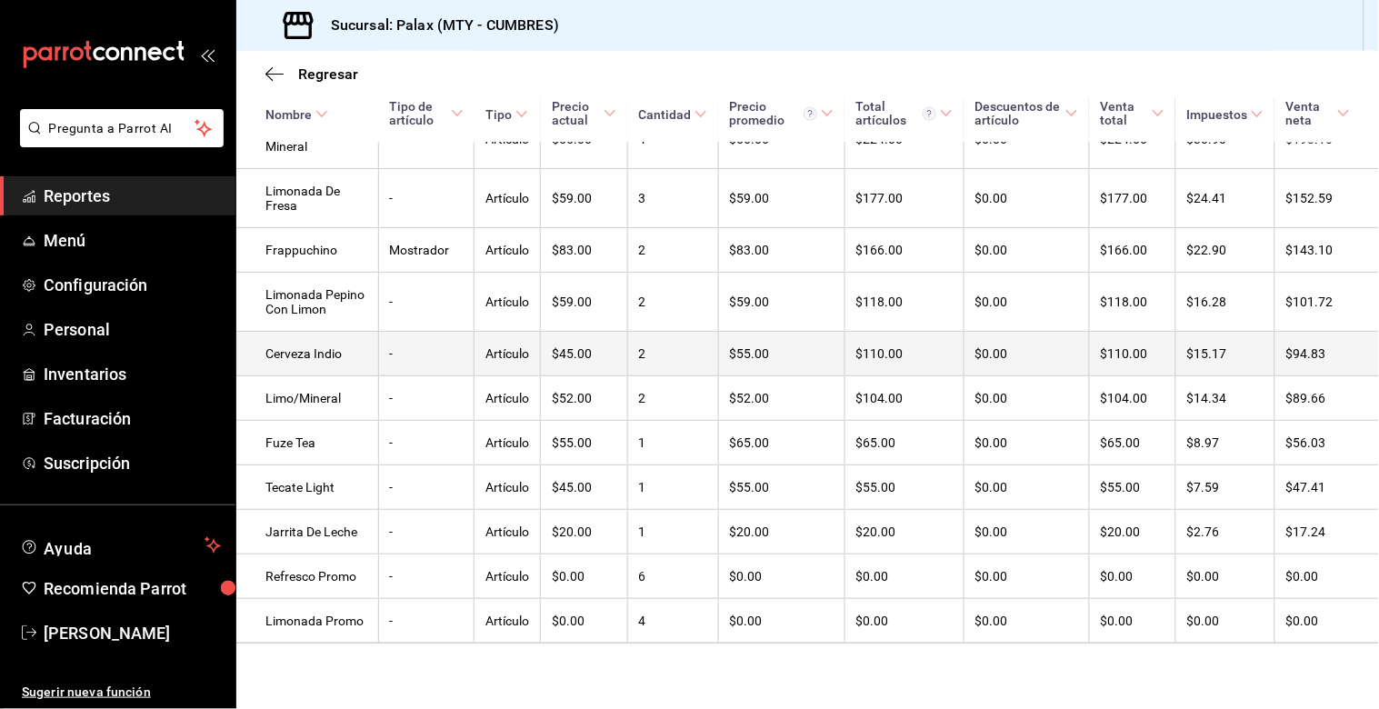
scroll to position [837, 0]
